Goal: Transaction & Acquisition: Purchase product/service

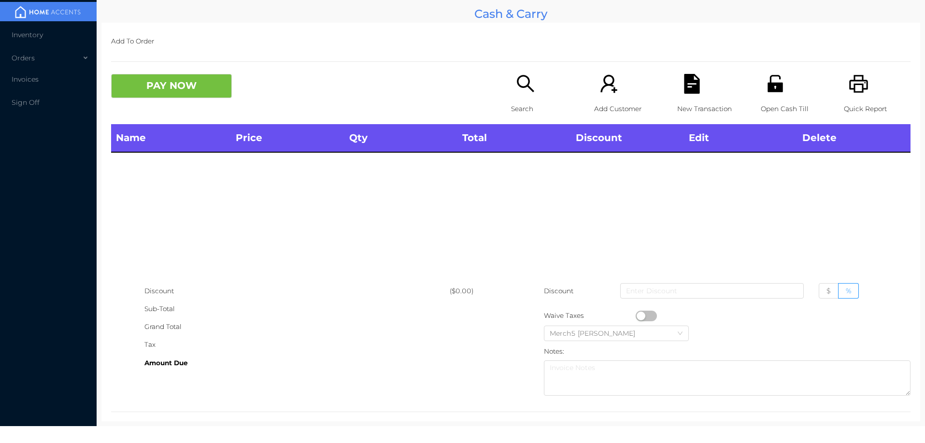
scroll to position [13, 0]
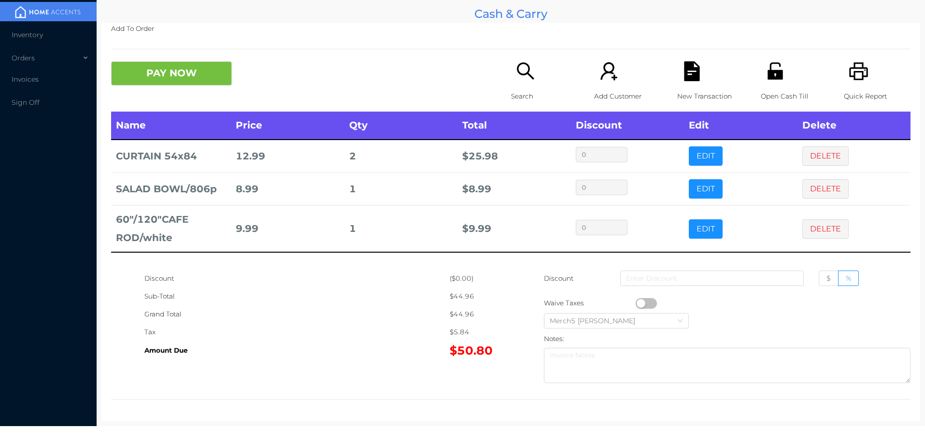
click at [527, 77] on icon "icon: search" at bounding box center [525, 70] width 17 height 17
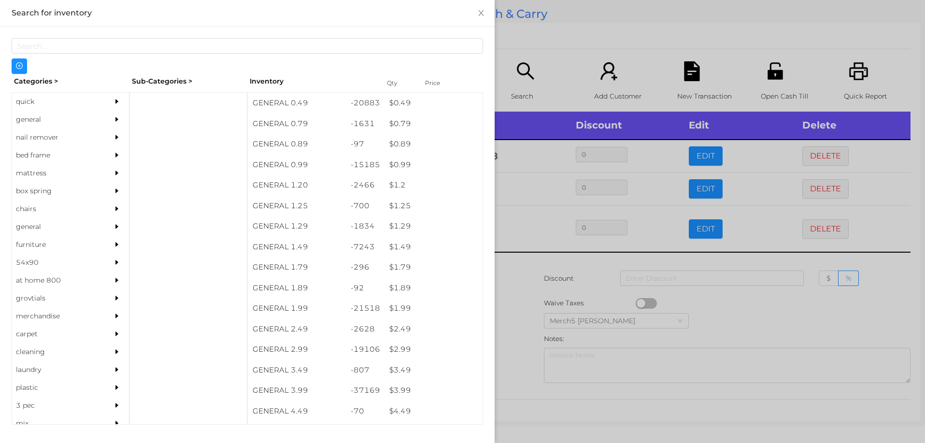
click at [92, 124] on div "general" at bounding box center [56, 120] width 88 height 18
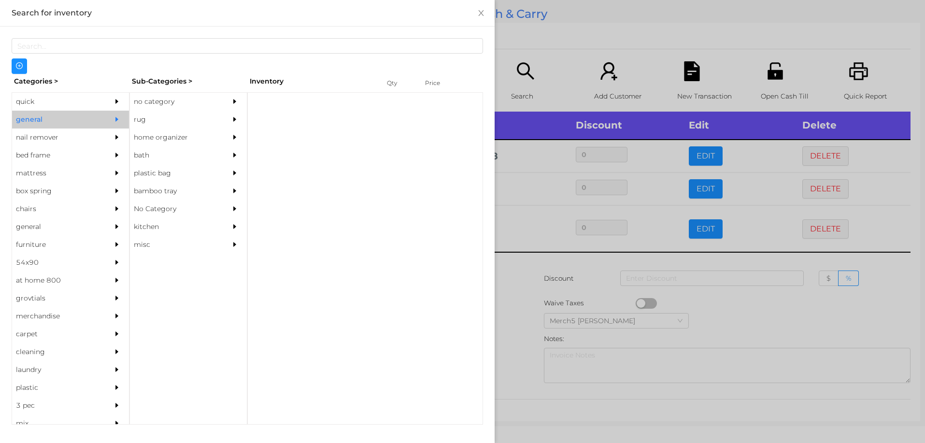
click at [175, 103] on div "no category" at bounding box center [174, 102] width 88 height 18
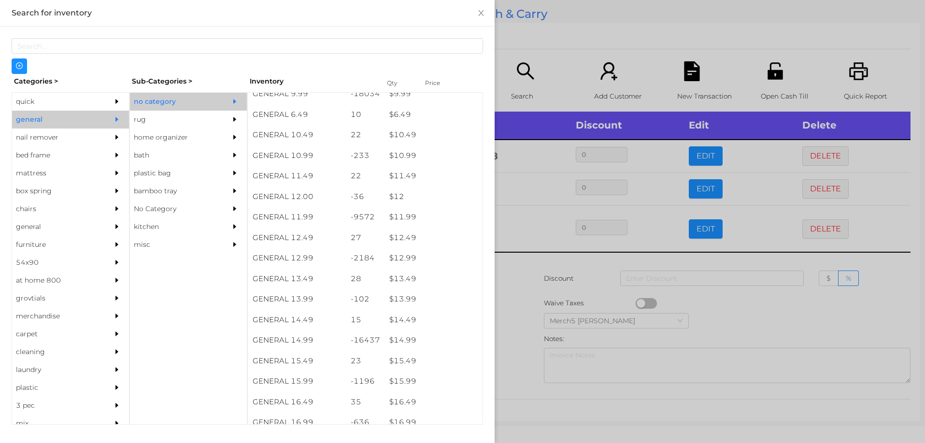
scroll to position [616, 0]
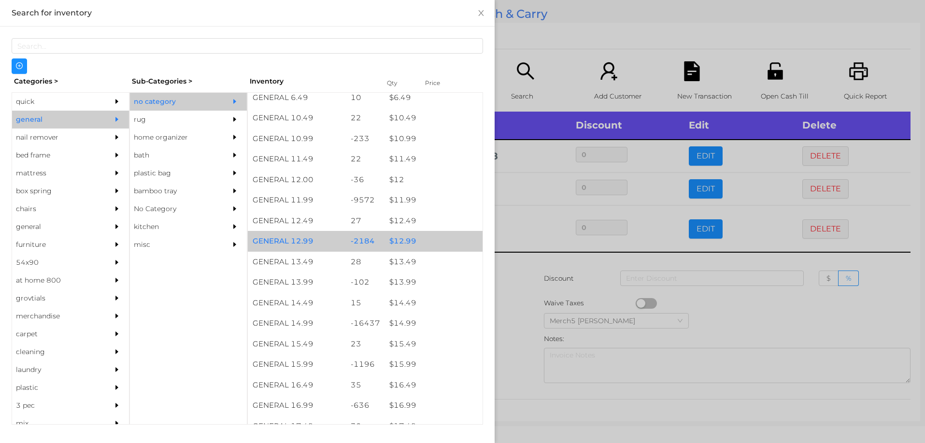
click at [421, 245] on div "$ 12.99" at bounding box center [434, 241] width 98 height 21
click at [433, 240] on div "$ 12.99" at bounding box center [434, 241] width 98 height 21
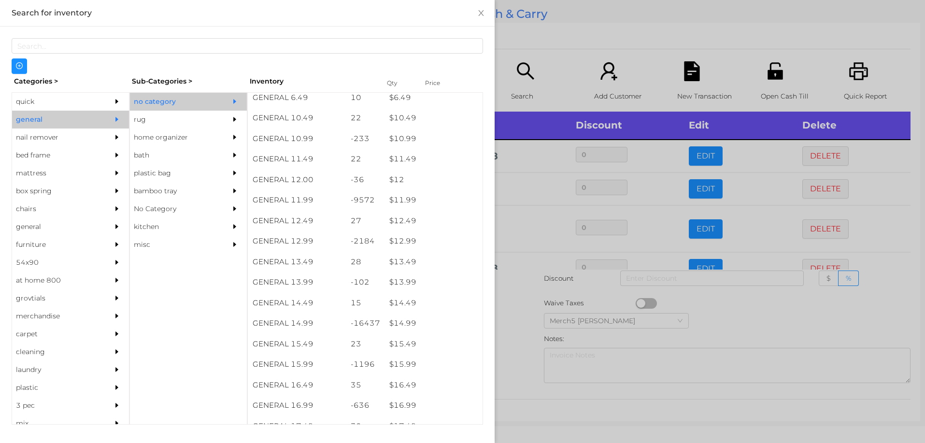
click at [512, 313] on div at bounding box center [462, 221] width 925 height 443
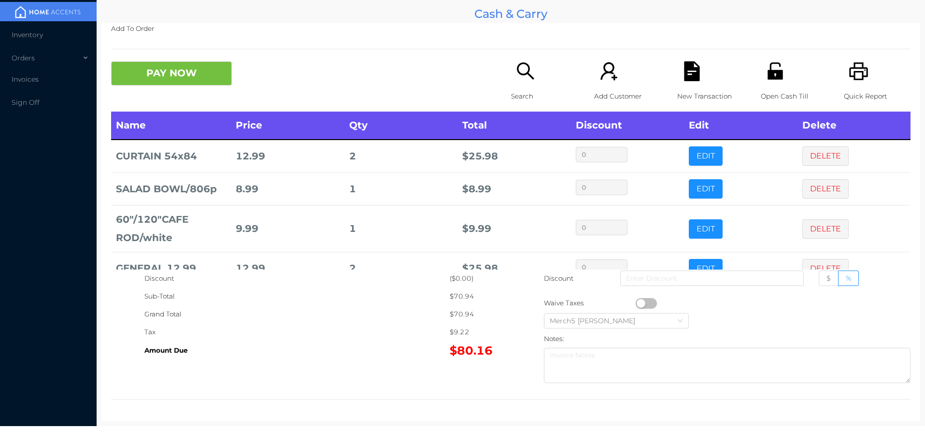
scroll to position [25, 0]
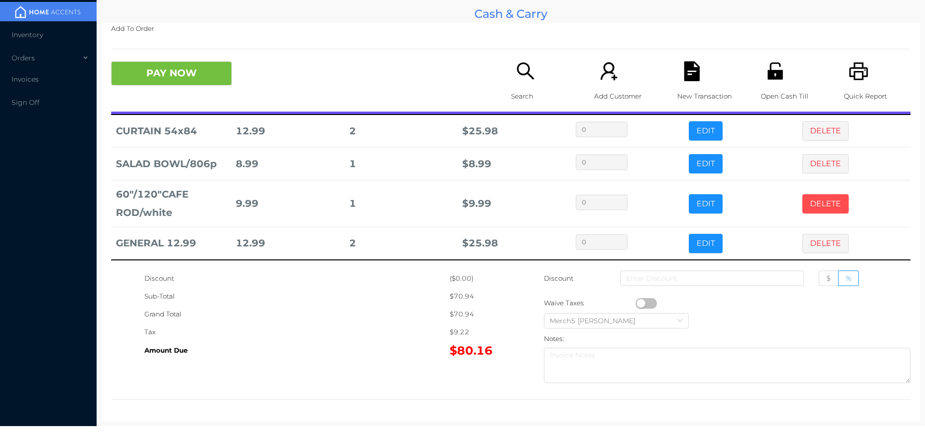
click at [821, 211] on button "DELETE" at bounding box center [826, 203] width 46 height 19
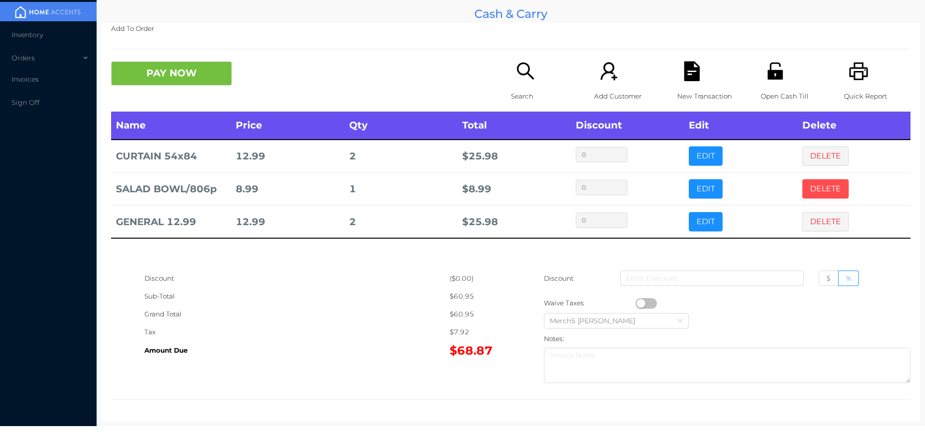
click at [828, 180] on button "DELETE" at bounding box center [826, 188] width 46 height 19
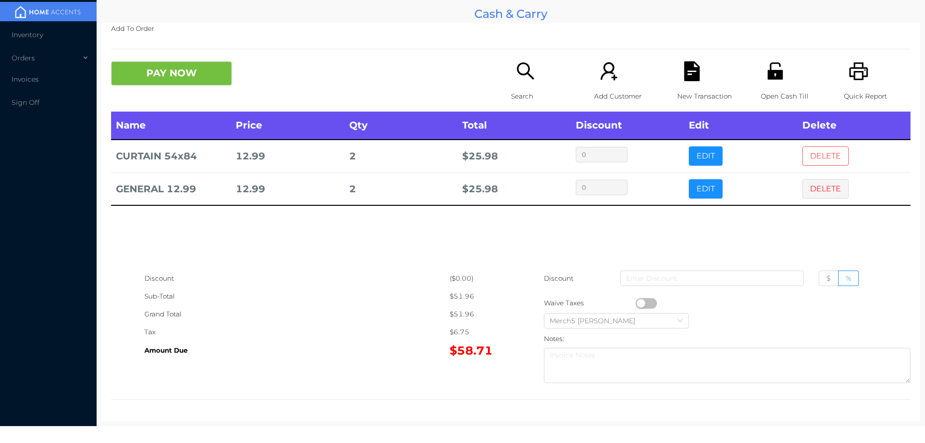
click at [826, 155] on button "DELETE" at bounding box center [826, 155] width 46 height 19
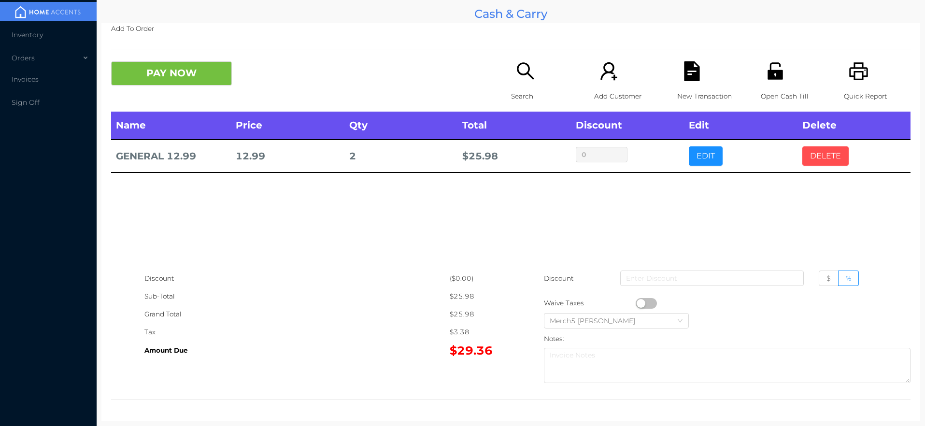
click at [834, 164] on button "DELETE" at bounding box center [826, 155] width 46 height 19
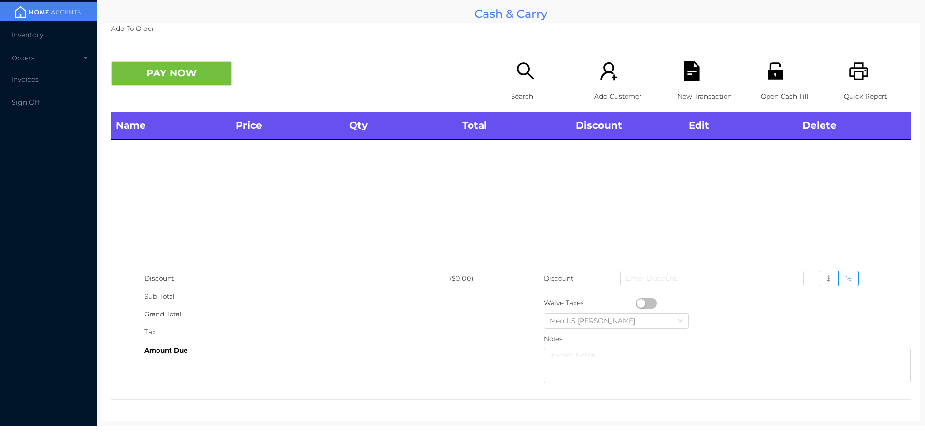
click at [533, 78] on div "Search" at bounding box center [544, 86] width 67 height 50
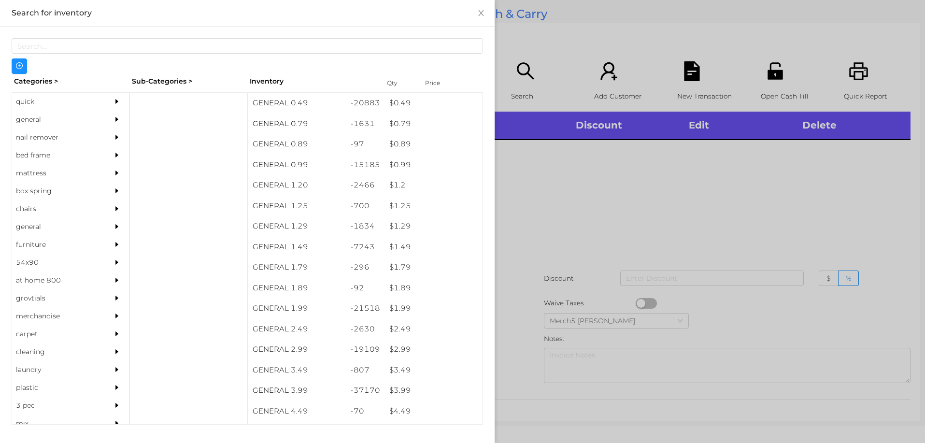
click at [95, 128] on div "general" at bounding box center [70, 120] width 117 height 18
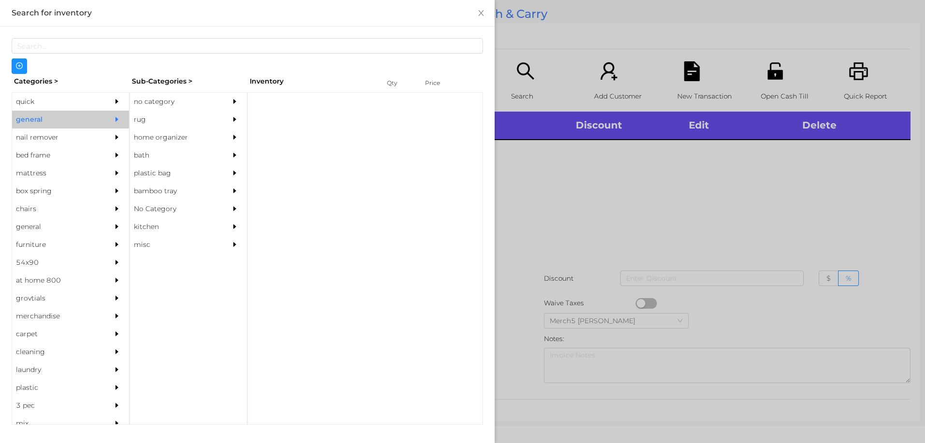
click at [206, 104] on div "no category" at bounding box center [174, 102] width 88 height 18
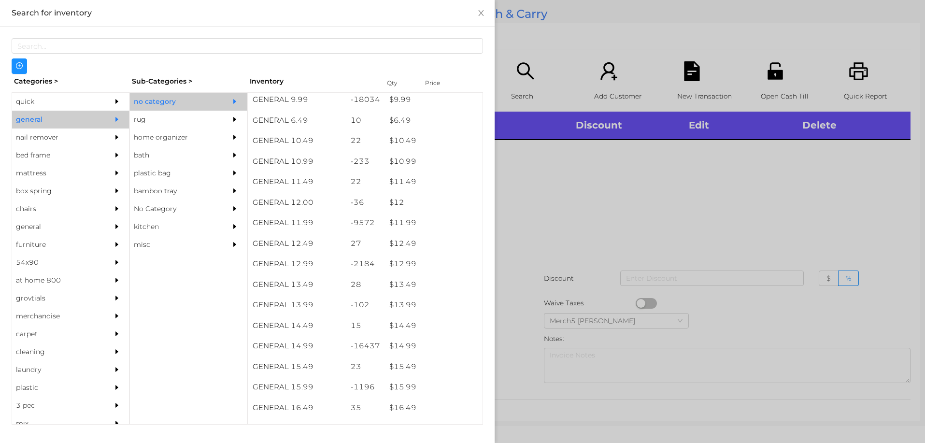
scroll to position [593, 0]
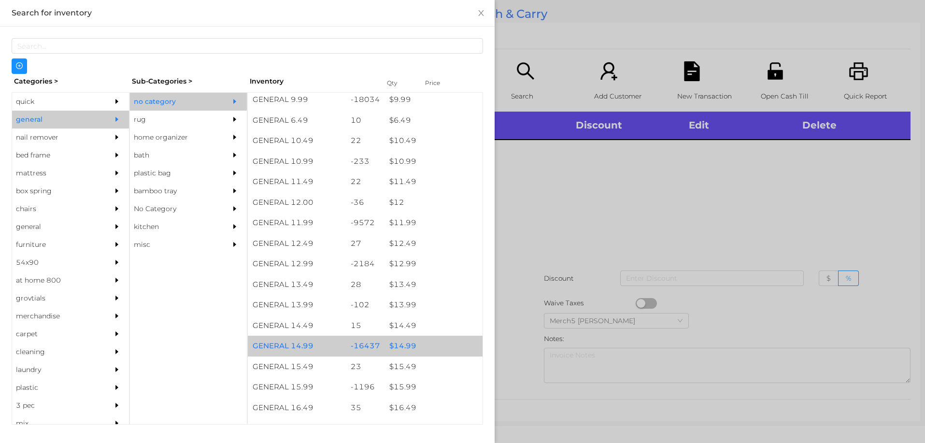
click at [432, 342] on div "$ 14.99" at bounding box center [434, 346] width 98 height 21
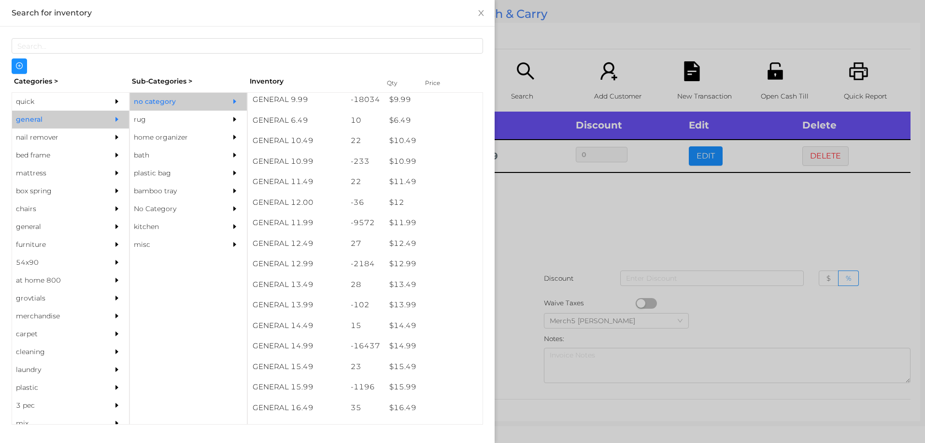
click at [601, 218] on div at bounding box center [462, 221] width 925 height 443
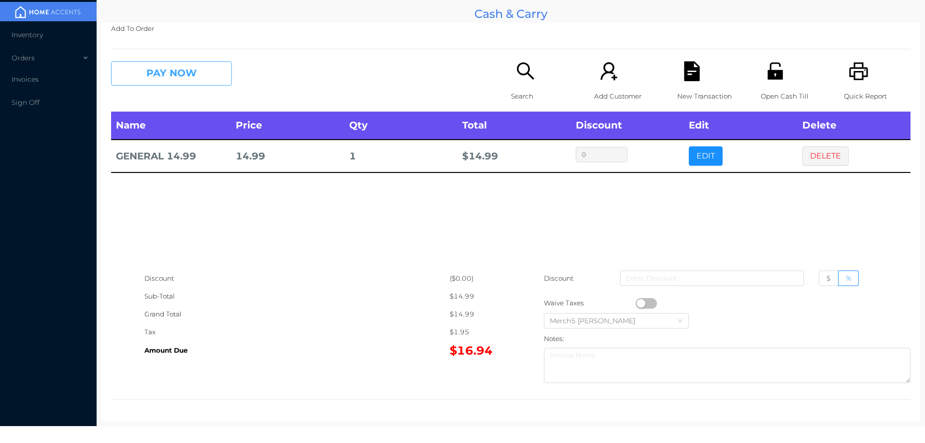
click at [216, 71] on button "PAY NOW" at bounding box center [171, 73] width 121 height 24
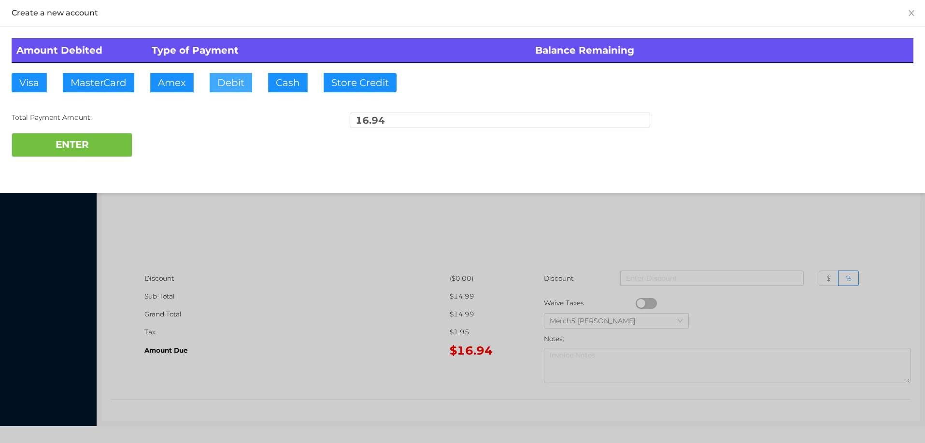
click at [230, 86] on button "Debit" at bounding box center [231, 82] width 43 height 19
click at [116, 140] on button "ENTER" at bounding box center [72, 145] width 121 height 24
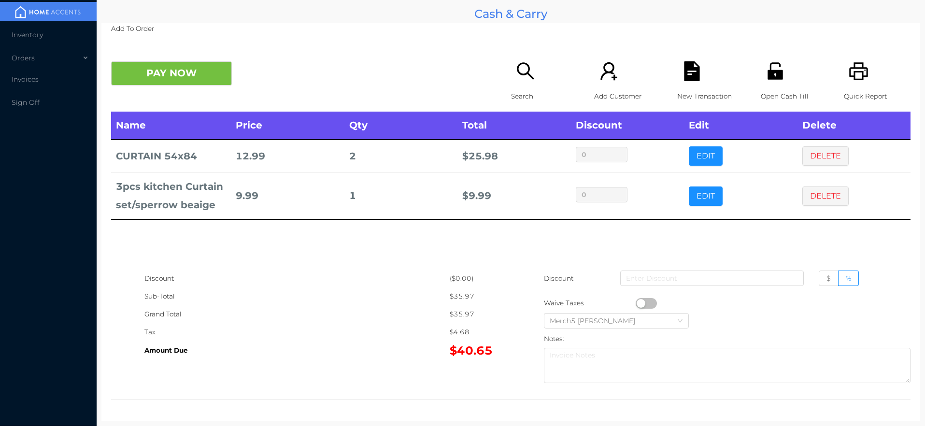
click at [528, 73] on icon "icon: search" at bounding box center [526, 71] width 20 height 20
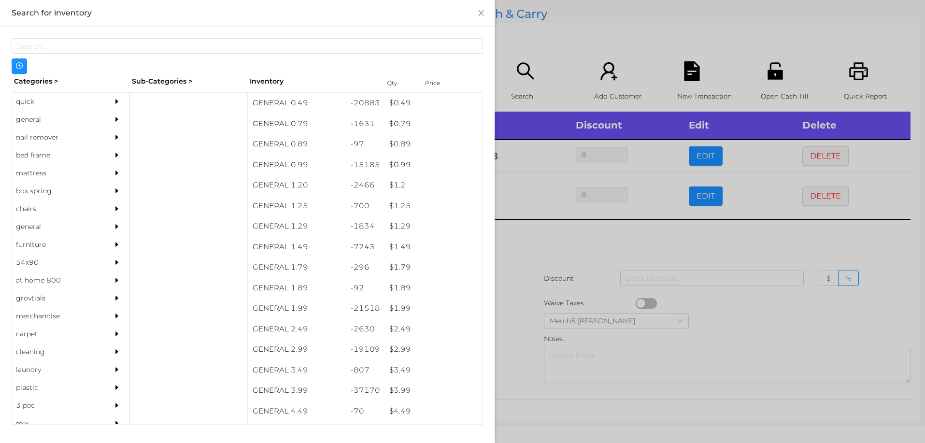
click at [96, 124] on div "general" at bounding box center [70, 120] width 117 height 18
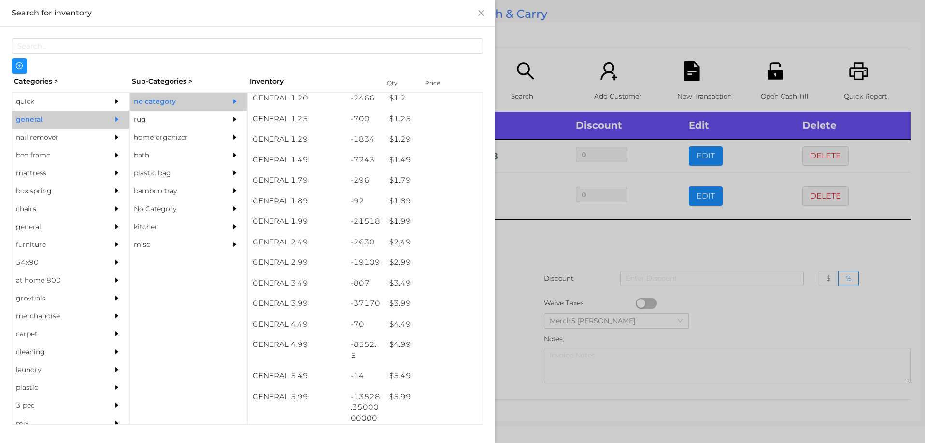
scroll to position [160, 0]
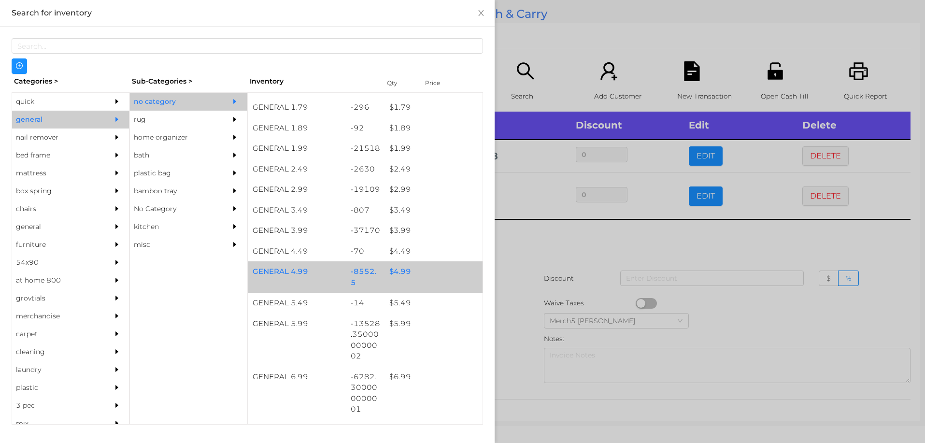
click at [423, 270] on div "$ 4.99" at bounding box center [434, 271] width 98 height 21
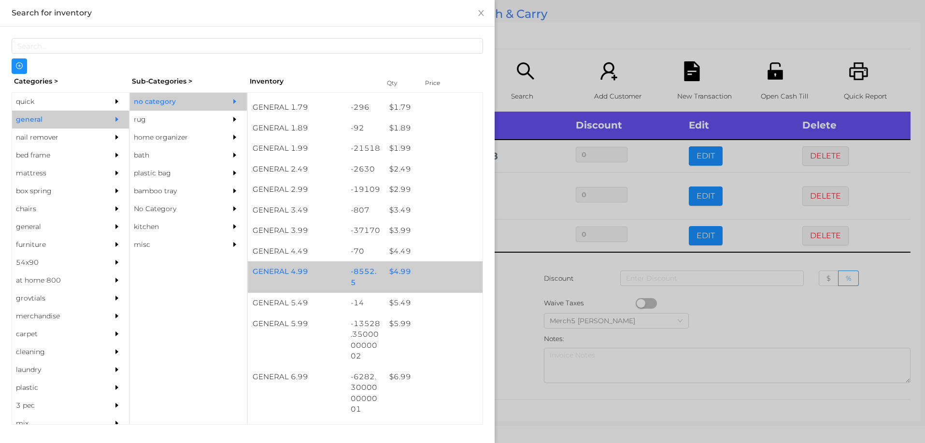
click at [427, 274] on div "$ 4.99" at bounding box center [434, 271] width 98 height 21
click at [430, 275] on div "$ 4.99" at bounding box center [434, 271] width 98 height 21
click at [432, 275] on div "$ 4.99" at bounding box center [434, 271] width 98 height 21
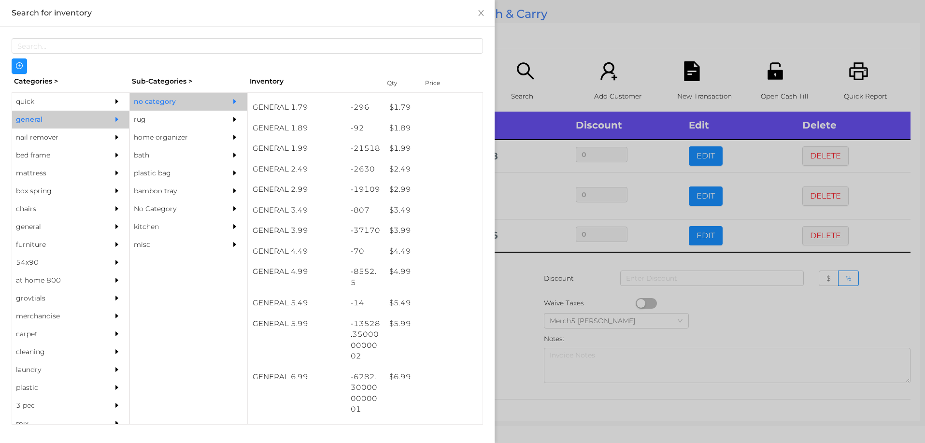
click at [516, 277] on div at bounding box center [462, 221] width 925 height 443
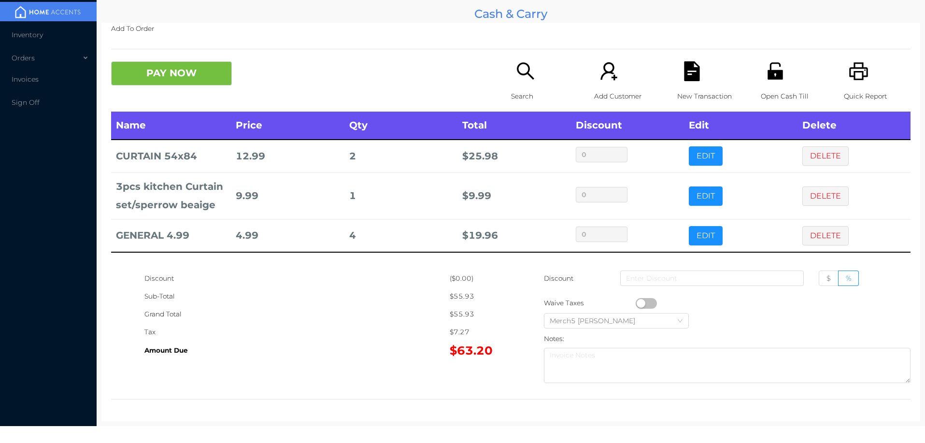
click at [523, 66] on icon "icon: search" at bounding box center [526, 71] width 20 height 20
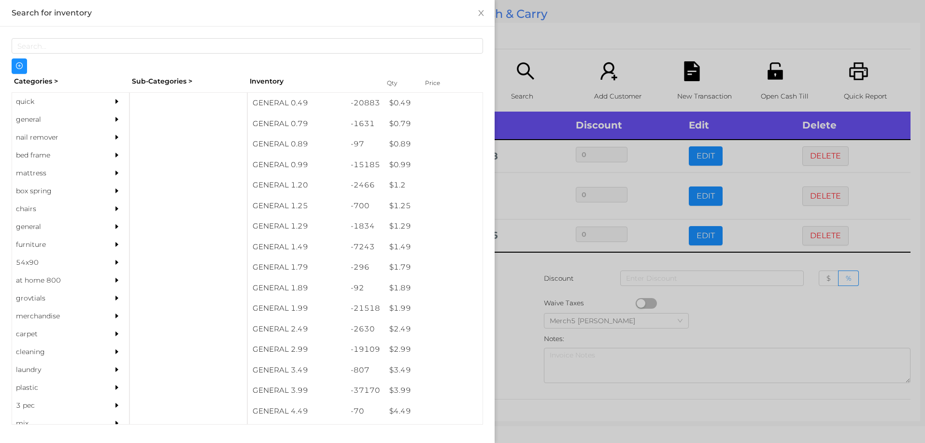
click at [115, 119] on icon "icon: caret-right" at bounding box center [116, 119] width 3 height 5
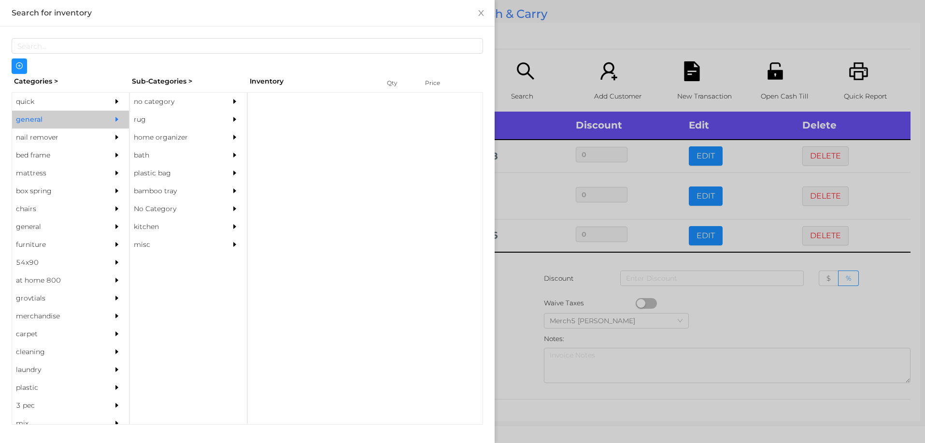
click at [192, 98] on div "no category" at bounding box center [174, 102] width 88 height 18
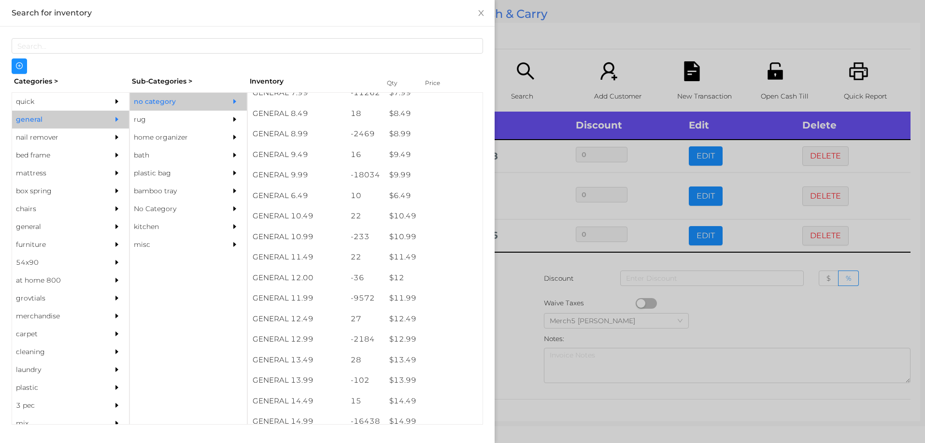
scroll to position [517, 0]
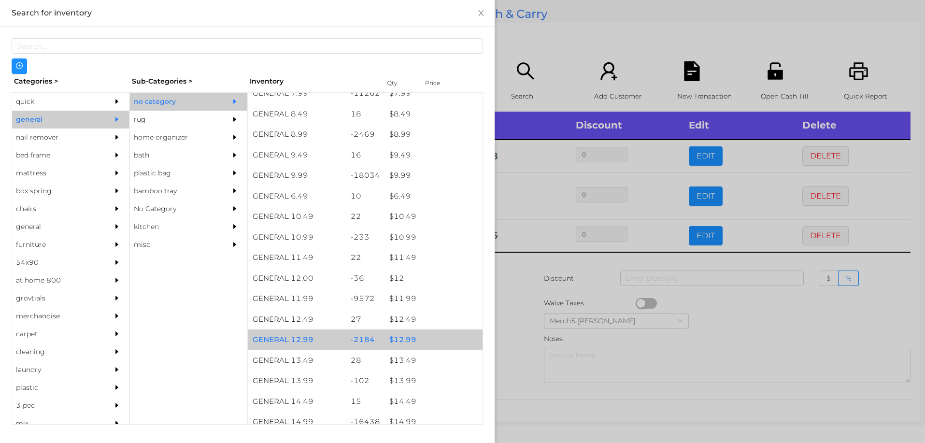
click at [440, 333] on div "$ 12.99" at bounding box center [434, 340] width 98 height 21
click at [447, 337] on div "$ 12.99" at bounding box center [434, 340] width 98 height 21
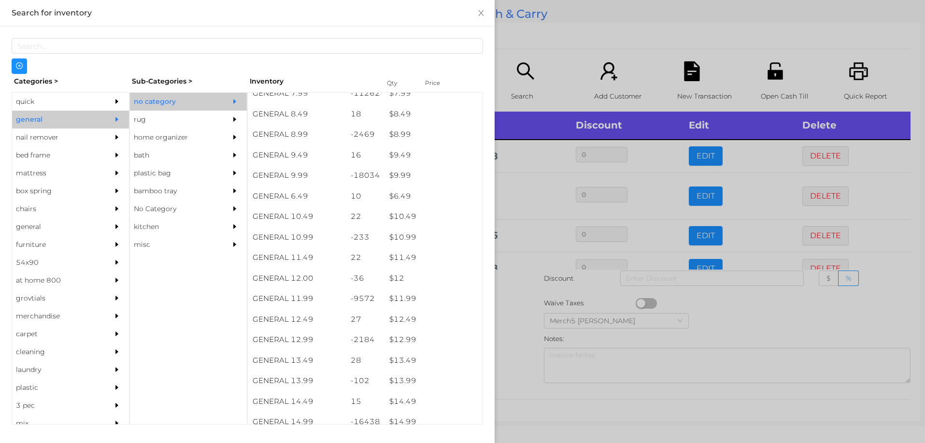
click at [515, 336] on div at bounding box center [462, 221] width 925 height 443
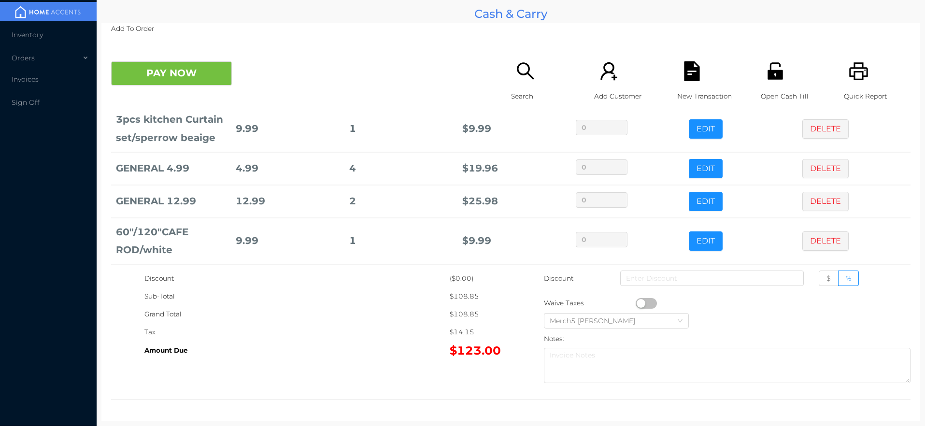
scroll to position [0, 0]
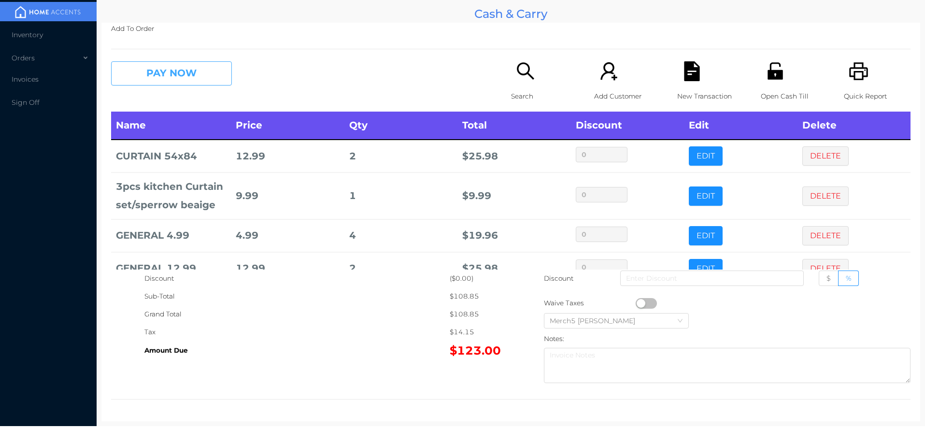
click at [225, 72] on button "PAY NOW" at bounding box center [171, 73] width 121 height 24
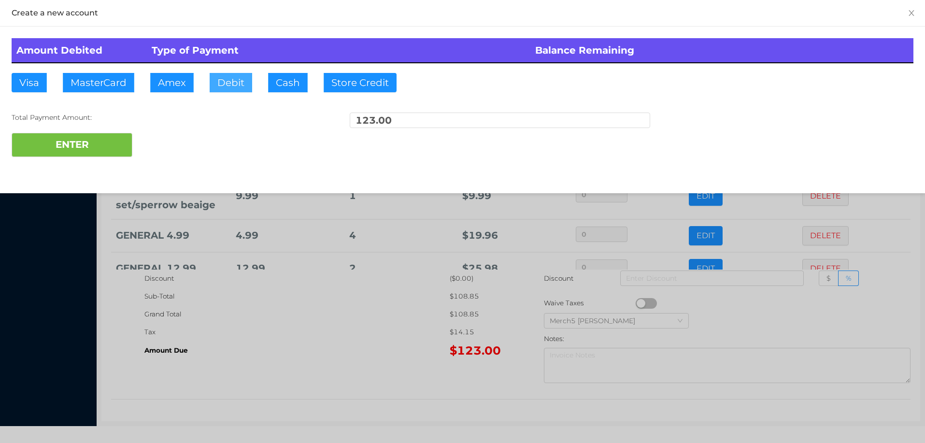
click at [238, 83] on button "Debit" at bounding box center [231, 82] width 43 height 19
click at [112, 150] on button "ENTER" at bounding box center [72, 145] width 121 height 24
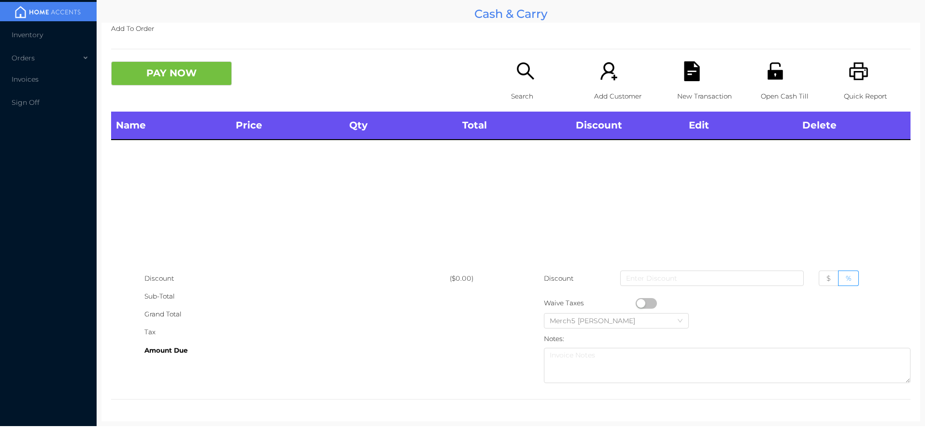
click at [850, 77] on icon "icon: printer" at bounding box center [859, 71] width 20 height 20
click at [528, 76] on icon "icon: search" at bounding box center [525, 70] width 17 height 17
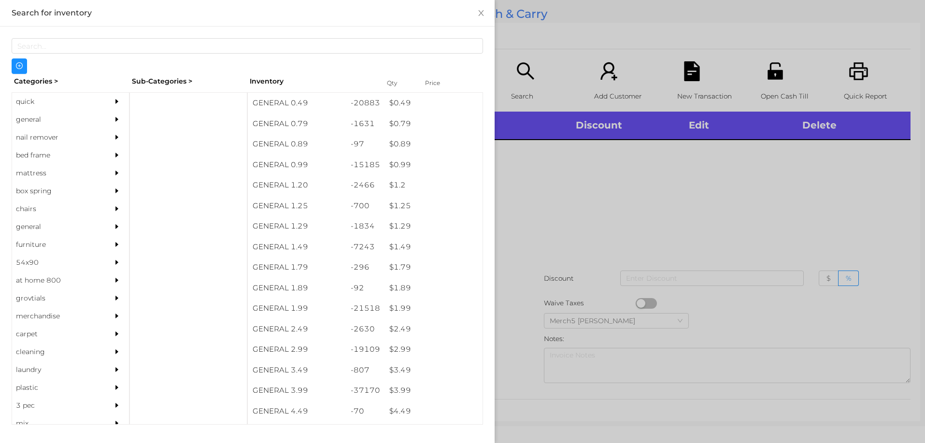
click at [67, 115] on div "general" at bounding box center [56, 120] width 88 height 18
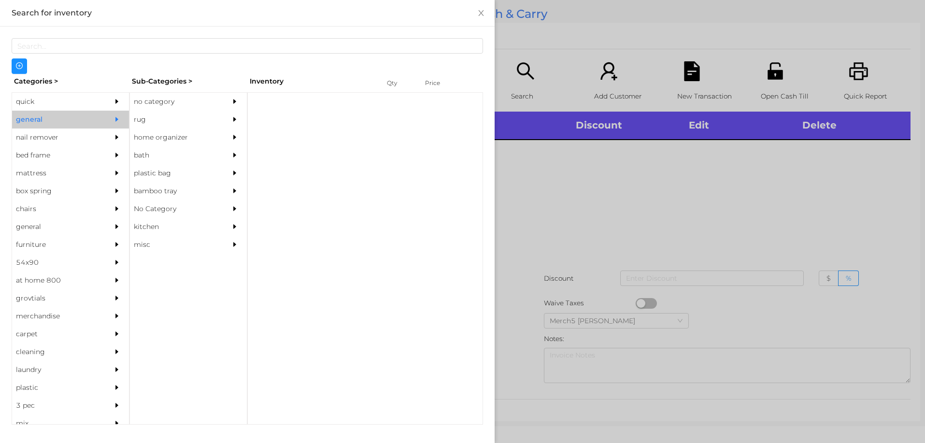
click at [225, 106] on div "no category" at bounding box center [188, 102] width 117 height 18
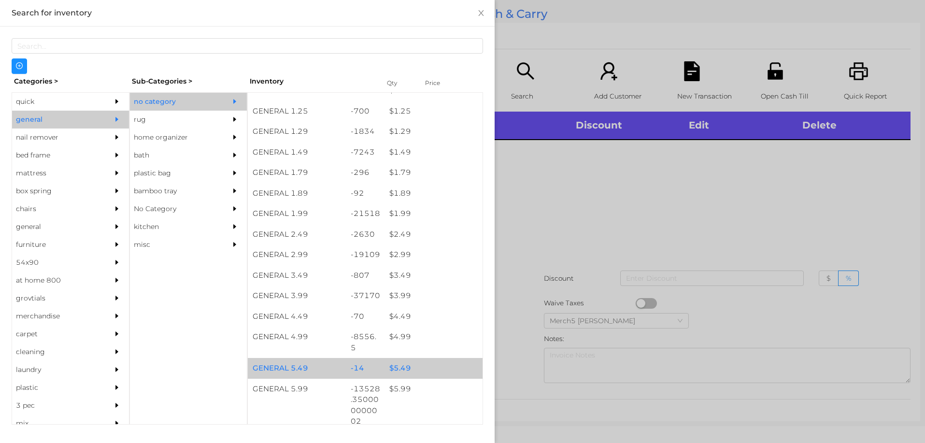
scroll to position [242, 0]
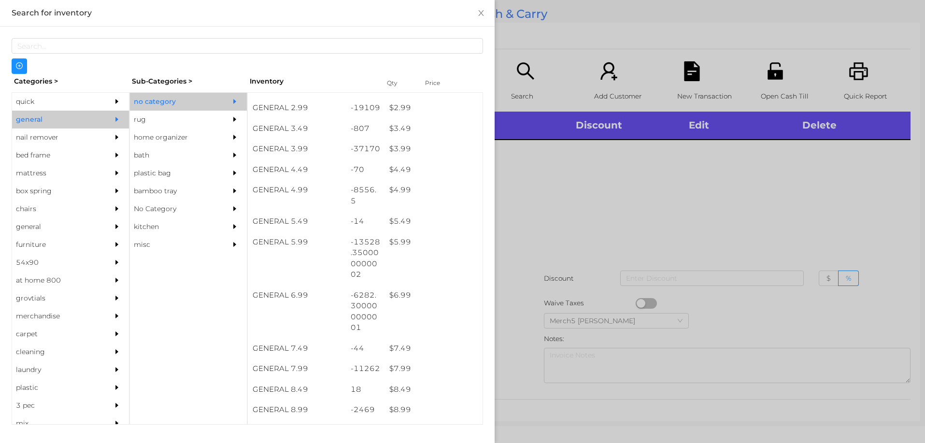
click at [576, 172] on div at bounding box center [462, 221] width 925 height 443
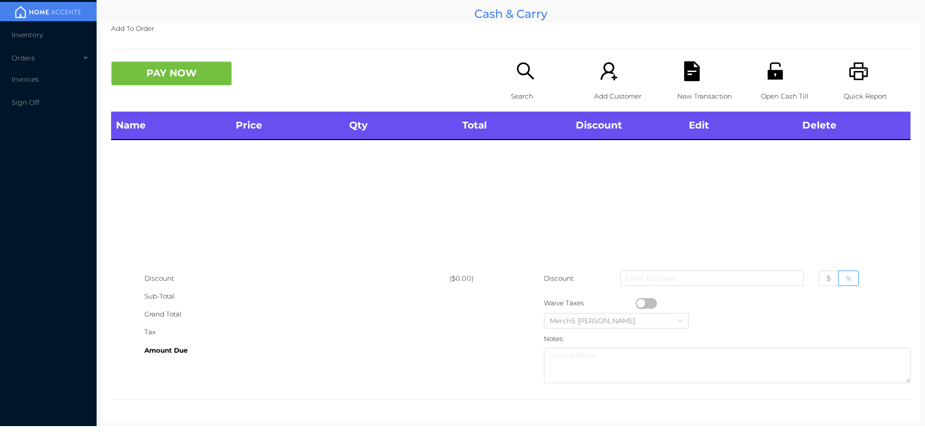
click at [516, 76] on icon "icon: search" at bounding box center [526, 71] width 20 height 20
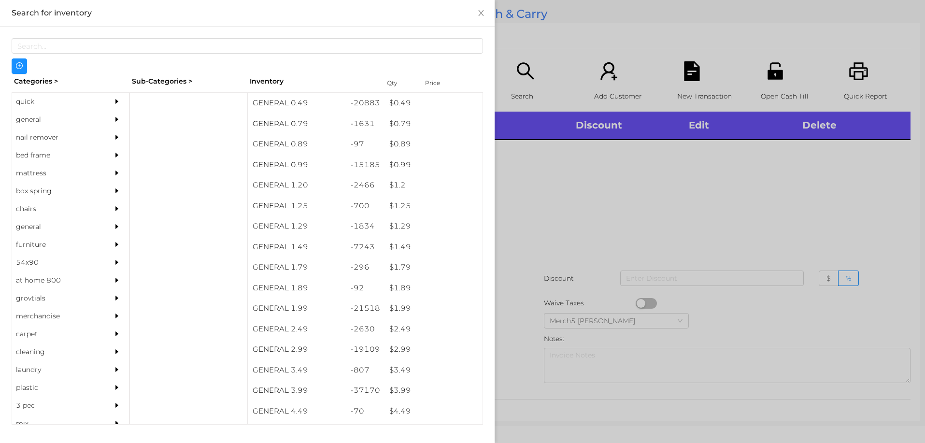
drag, startPoint x: 109, startPoint y: 115, endPoint x: 116, endPoint y: 118, distance: 7.2
click at [114, 117] on icon "icon: caret-right" at bounding box center [117, 119] width 7 height 7
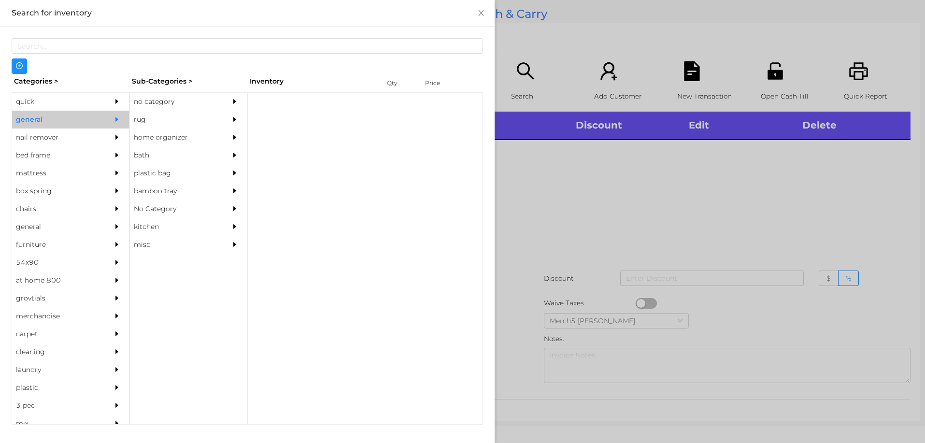
click at [184, 102] on div "no category" at bounding box center [174, 102] width 88 height 18
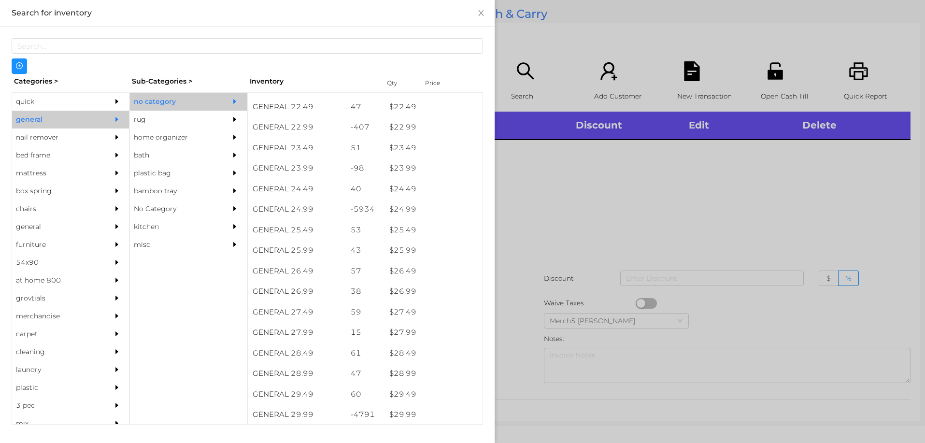
scroll to position [1124, 0]
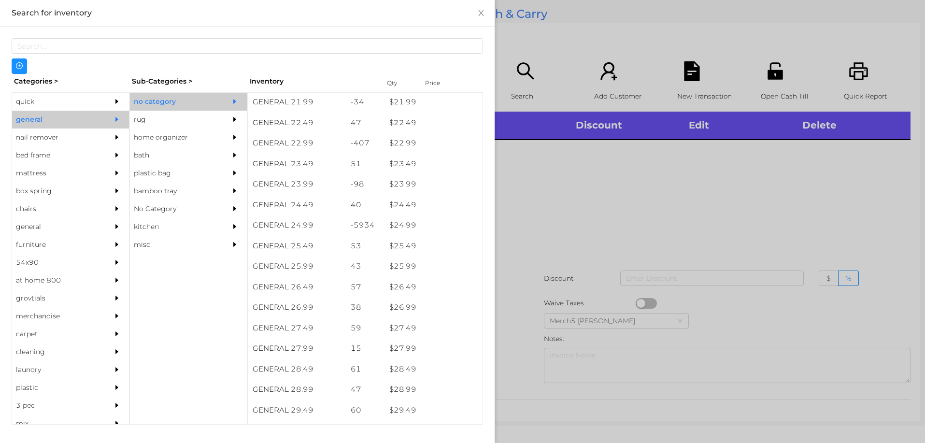
click at [529, 174] on div at bounding box center [462, 221] width 925 height 443
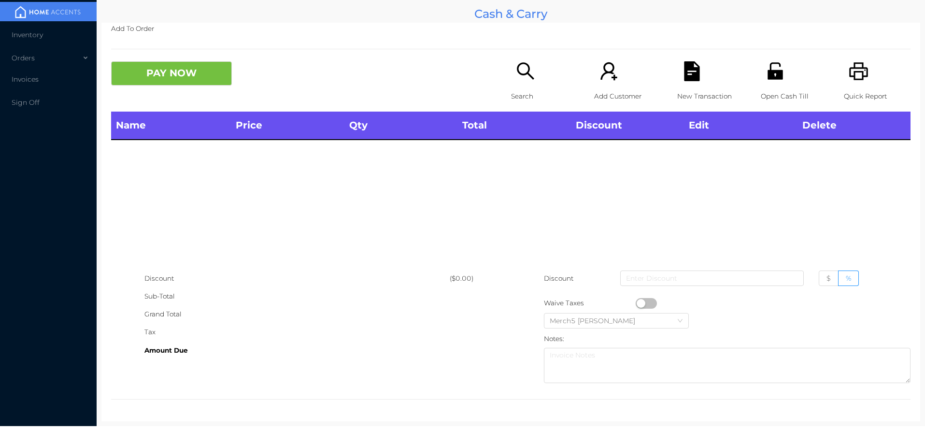
click at [533, 82] on div "Search" at bounding box center [544, 86] width 67 height 50
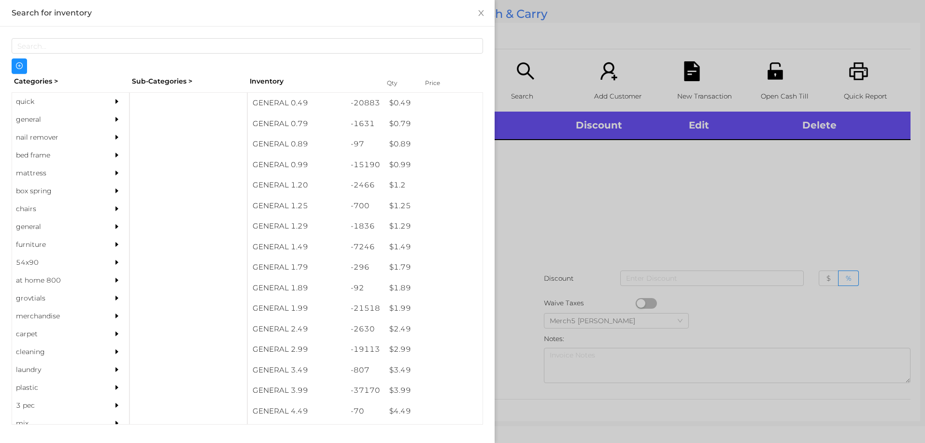
click at [65, 122] on div "general" at bounding box center [56, 120] width 88 height 18
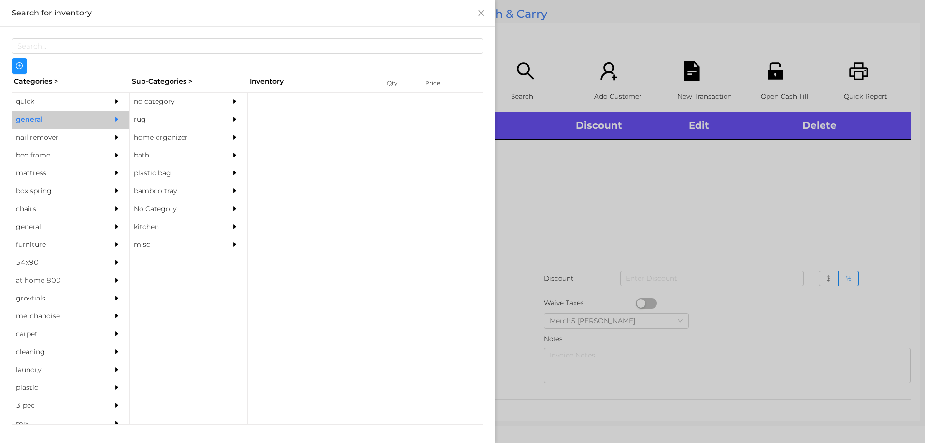
click at [239, 101] on div at bounding box center [237, 102] width 19 height 18
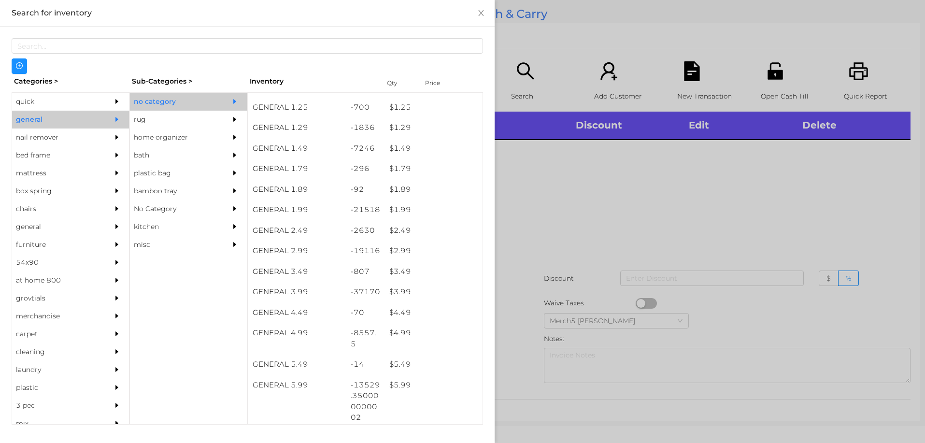
scroll to position [145, 0]
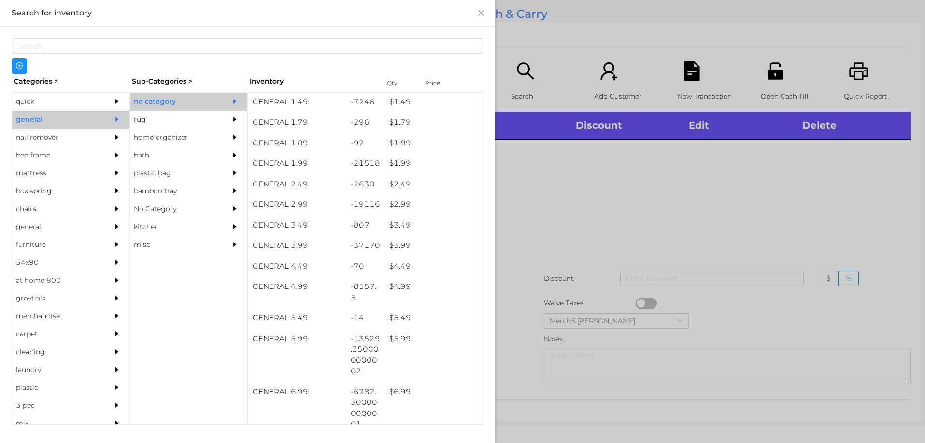
click at [588, 219] on div at bounding box center [462, 221] width 925 height 443
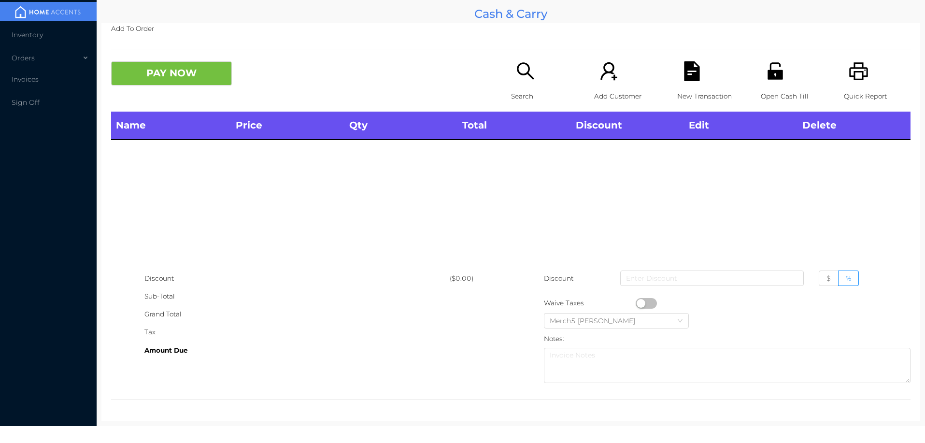
click at [772, 63] on icon "icon: unlock" at bounding box center [775, 70] width 15 height 17
click at [768, 79] on icon "icon: unlock" at bounding box center [775, 70] width 15 height 17
click at [857, 73] on icon "icon: printer" at bounding box center [859, 71] width 20 height 20
click at [849, 66] on icon "icon: printer" at bounding box center [859, 71] width 20 height 20
